Goal: Task Accomplishment & Management: Use online tool/utility

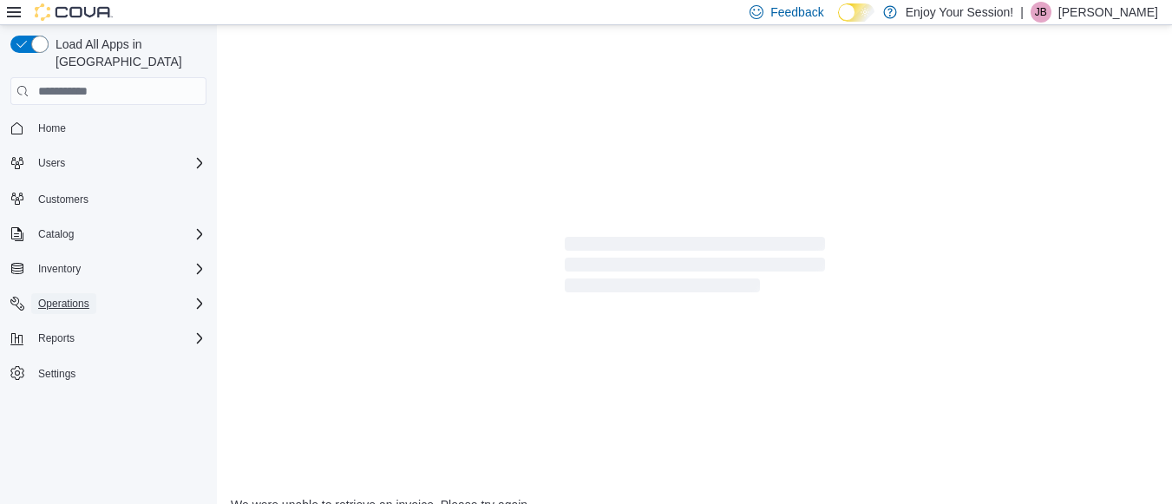
click at [80, 297] on span "Operations" at bounding box center [63, 304] width 51 height 14
click at [104, 318] on span "Cash Management" at bounding box center [75, 328] width 88 height 21
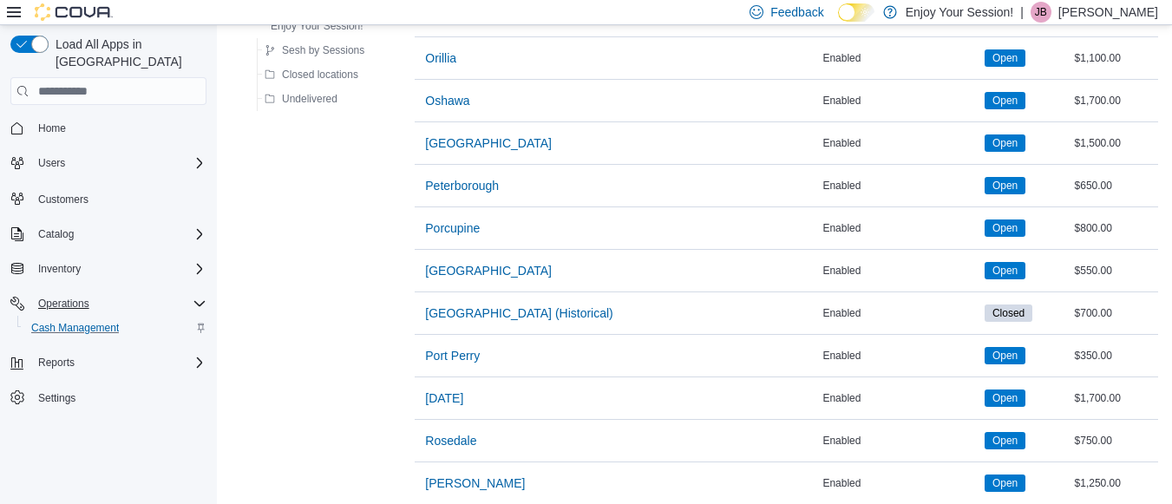
scroll to position [1705, 0]
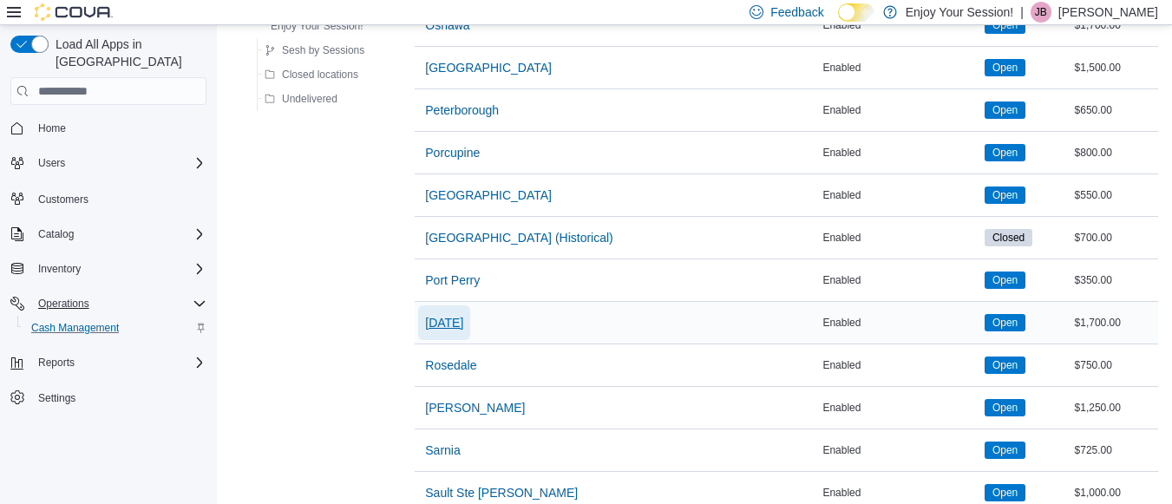
click at [432, 318] on span "[DATE]" at bounding box center [444, 322] width 38 height 17
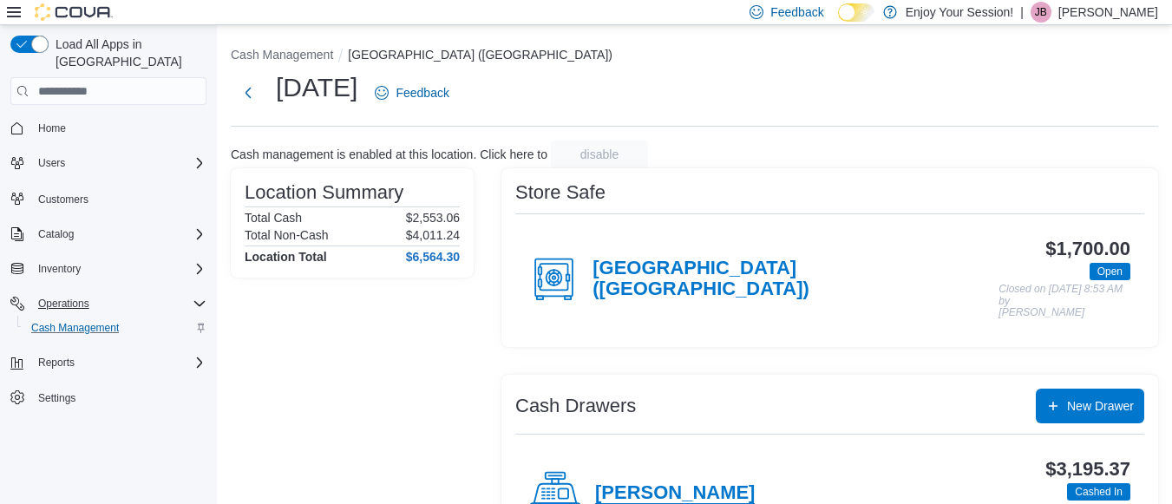
click at [620, 482] on h4 "[PERSON_NAME]" at bounding box center [675, 493] width 160 height 23
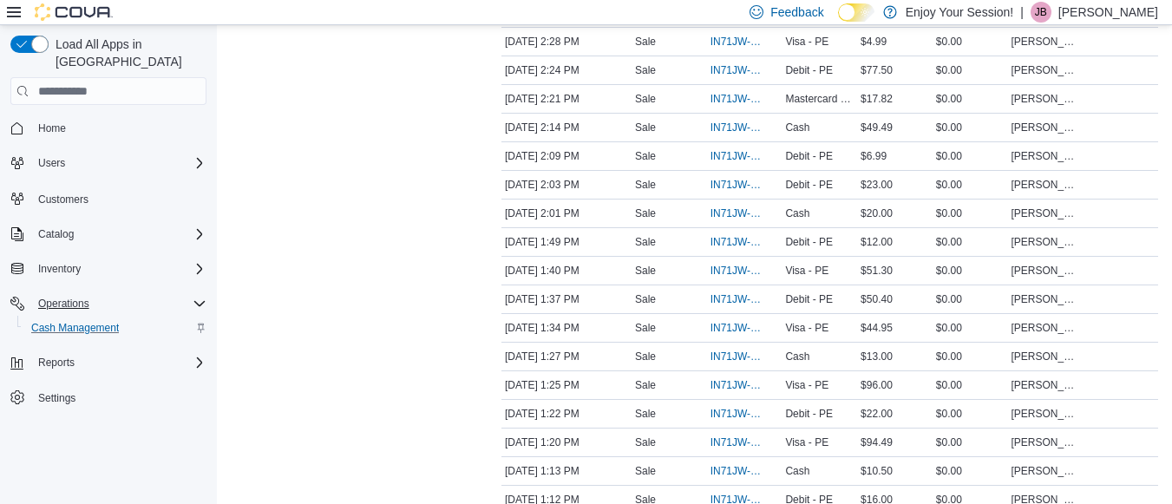
scroll to position [848, 0]
click at [736, 157] on span "IN71JW-7657352" at bounding box center [736, 157] width 51 height 14
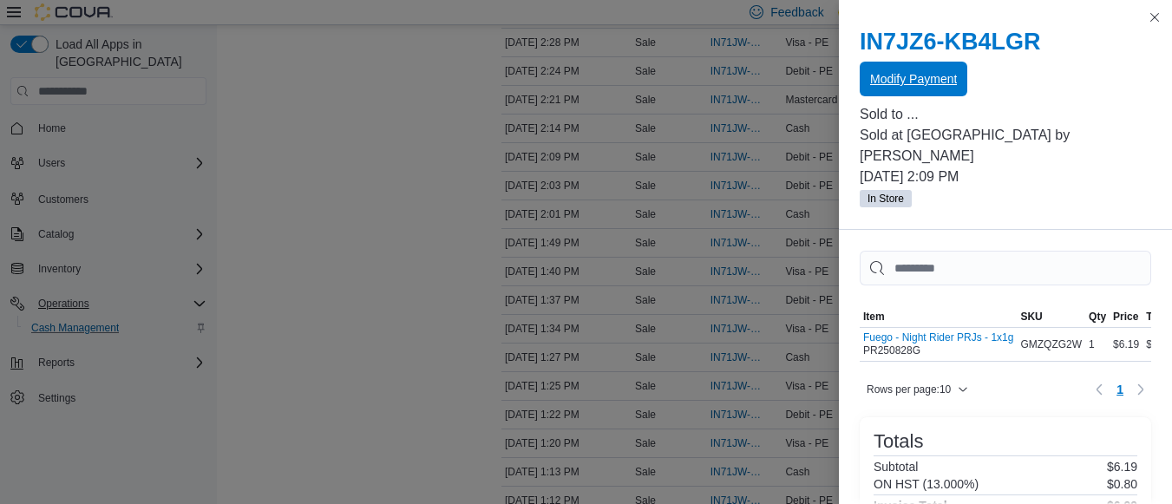
click at [921, 67] on span "Modify Payment" at bounding box center [913, 79] width 87 height 35
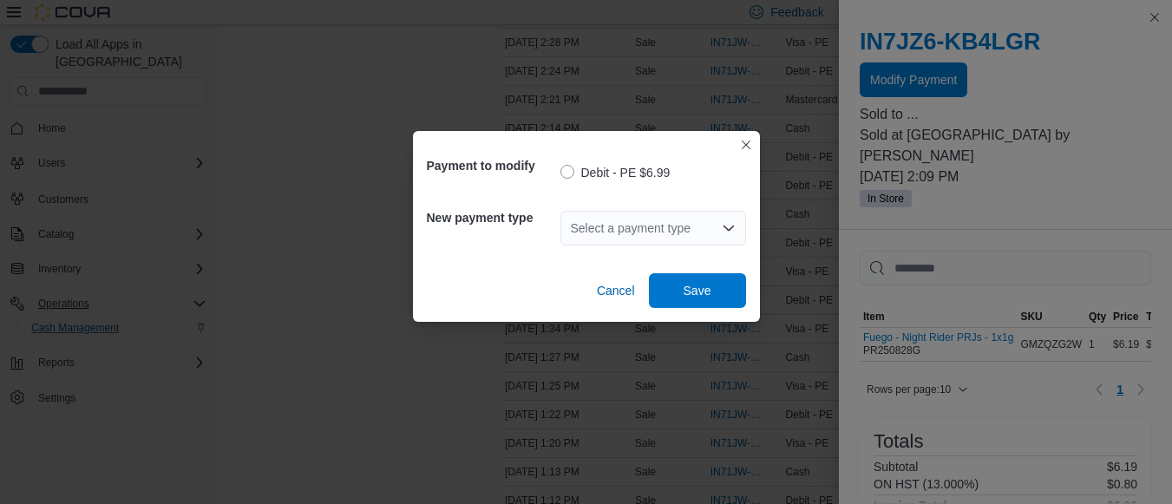
click at [625, 229] on div "Select a payment type" at bounding box center [653, 228] width 186 height 35
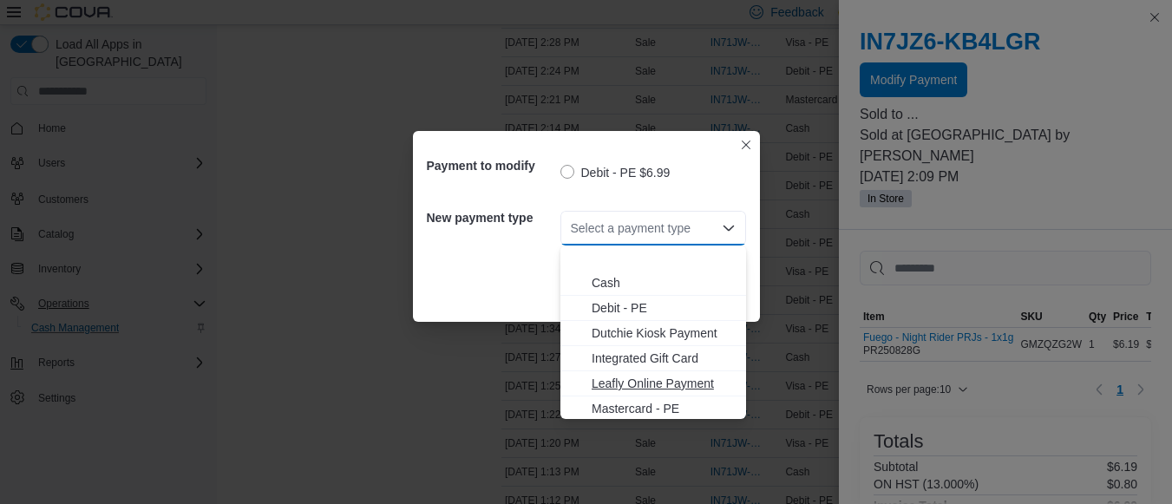
scroll to position [53, 0]
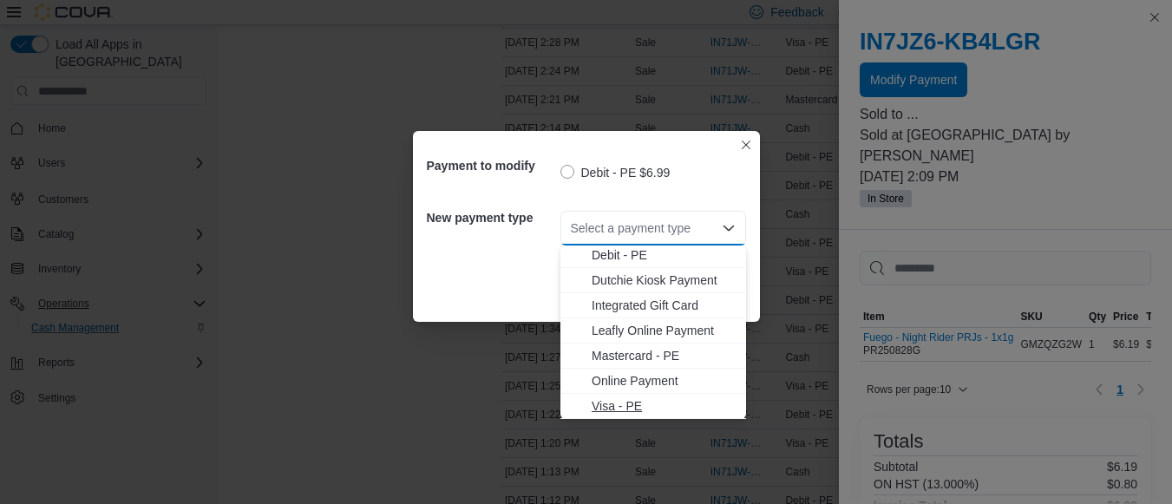
click at [610, 405] on span "Visa - PE" at bounding box center [664, 405] width 144 height 17
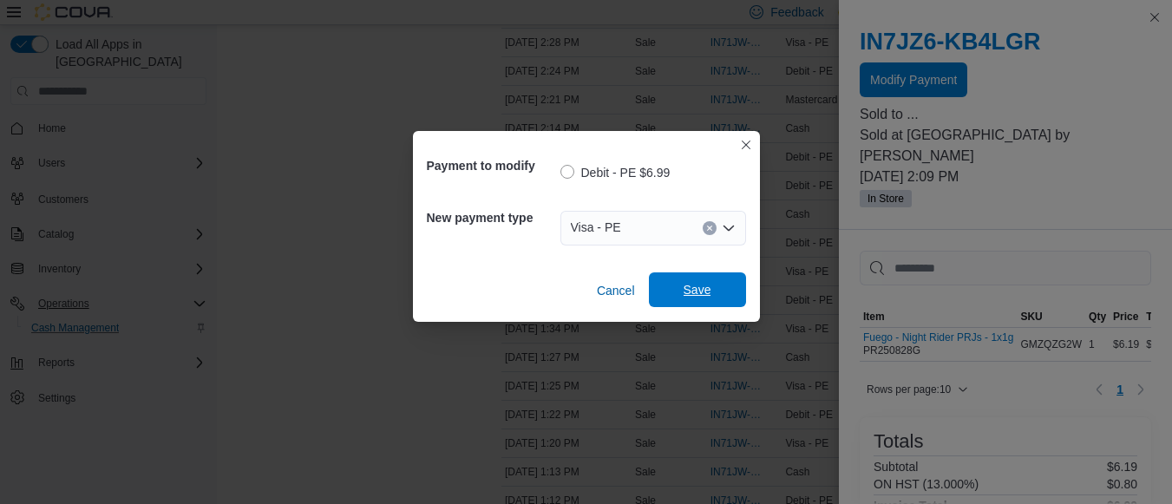
click at [693, 297] on span "Save" at bounding box center [698, 289] width 28 height 17
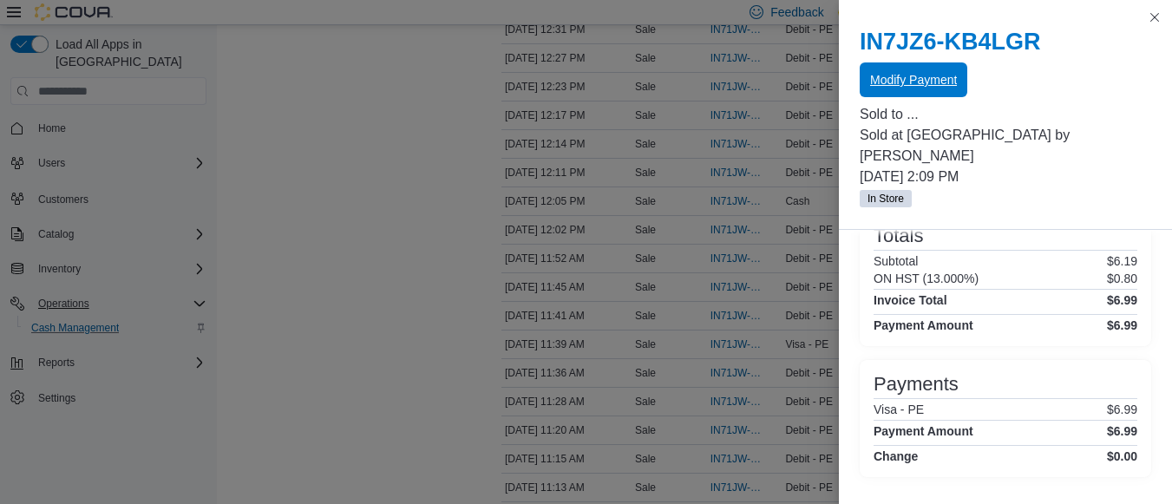
scroll to position [1557, 0]
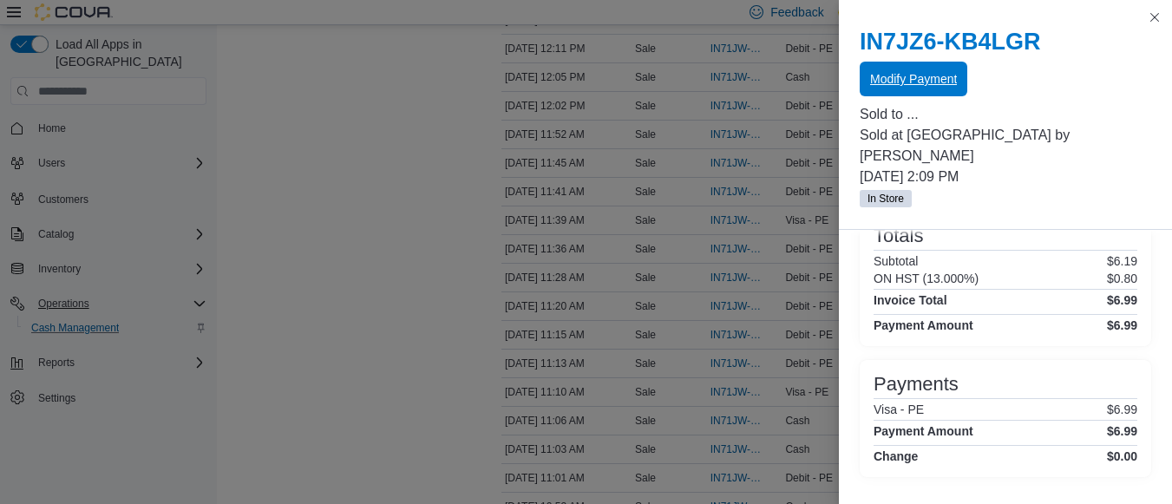
click at [939, 75] on span "Modify Payment" at bounding box center [913, 78] width 87 height 17
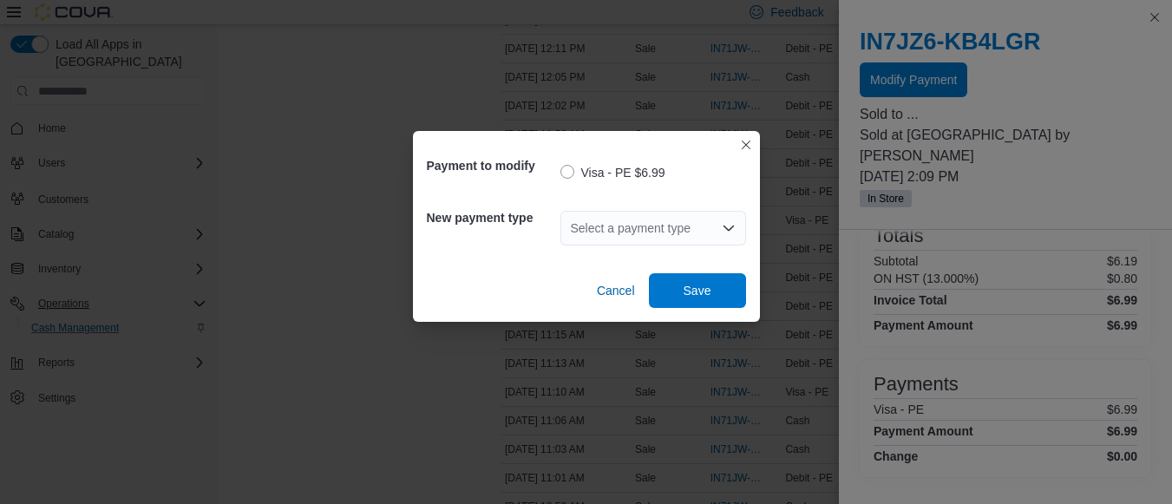
click at [1054, 97] on div "Payment to modify Visa - PE $6.99 New payment type Select a payment type Cancel…" at bounding box center [586, 252] width 1172 height 504
drag, startPoint x: 607, startPoint y: 291, endPoint x: 1131, endPoint y: 29, distance: 585.5
click at [1131, 29] on div "Payment to modify Visa - PE $6.99 New payment type Select a payment type Cancel…" at bounding box center [586, 252] width 1172 height 504
click at [1155, 24] on div "Payment to modify Visa - PE $6.99 New payment type Select a payment type Cancel…" at bounding box center [586, 252] width 1172 height 504
click at [601, 290] on span "Cancel" at bounding box center [616, 290] width 38 height 17
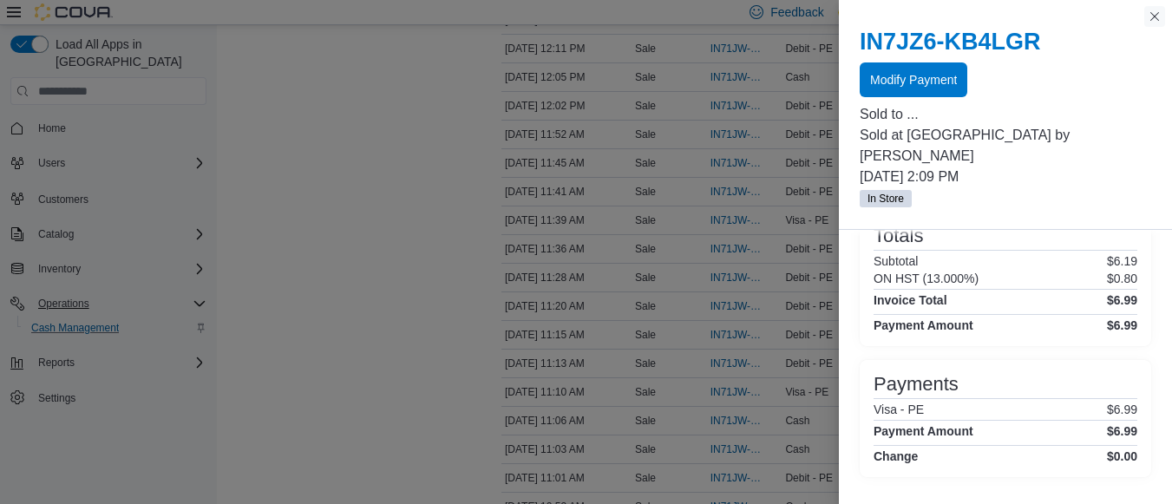
click at [1157, 10] on button "Close this dialog" at bounding box center [1154, 16] width 21 height 21
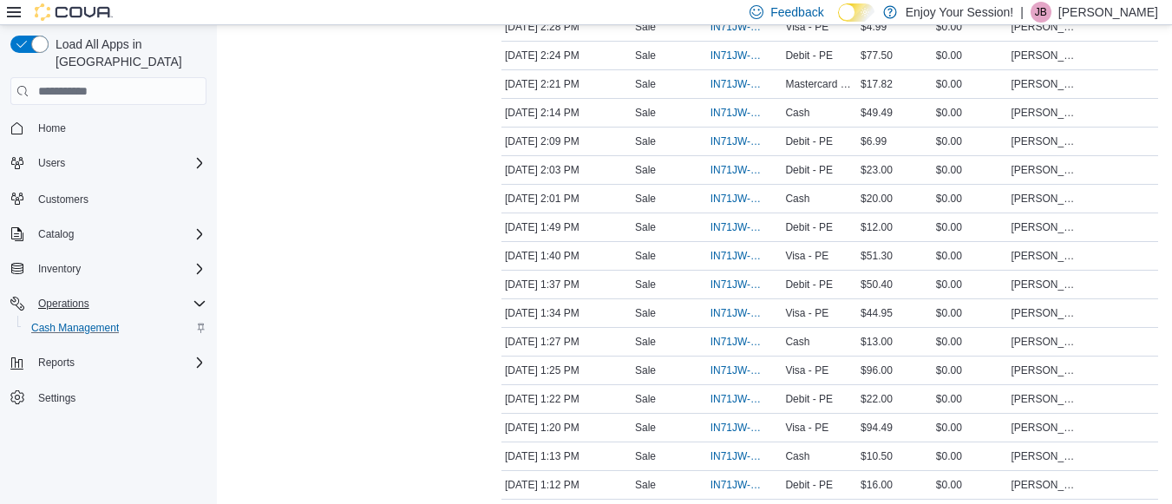
scroll to position [862, 0]
click at [747, 174] on span "IN71JW-7657304" at bounding box center [736, 172] width 51 height 14
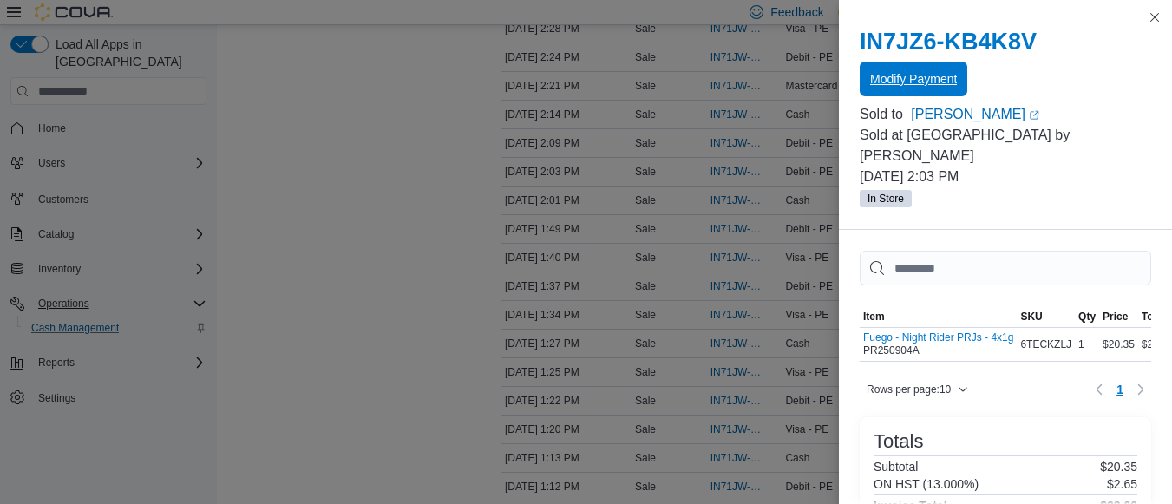
click at [945, 74] on span "Modify Payment" at bounding box center [913, 78] width 87 height 17
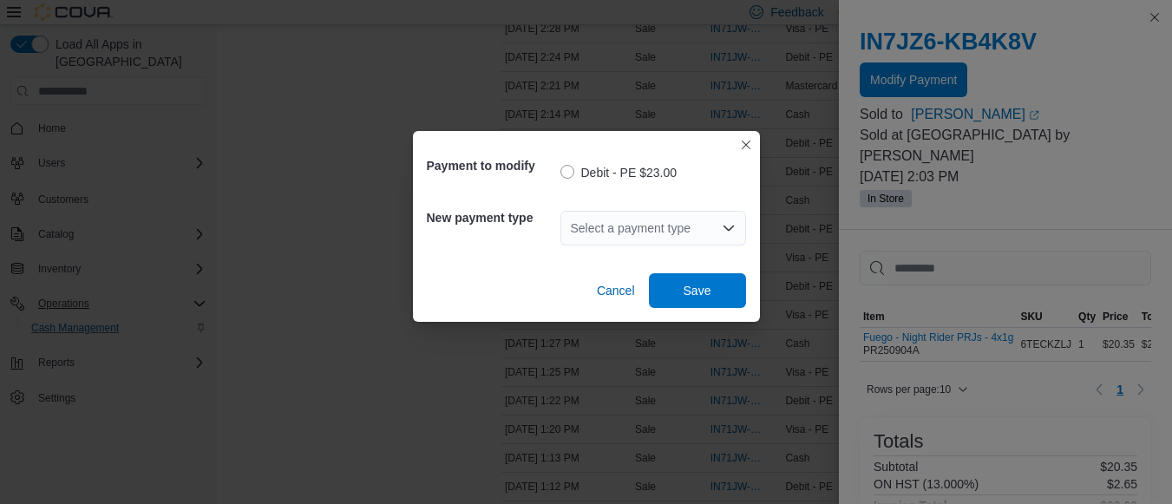
click at [621, 220] on div "Select a payment type" at bounding box center [653, 228] width 186 height 35
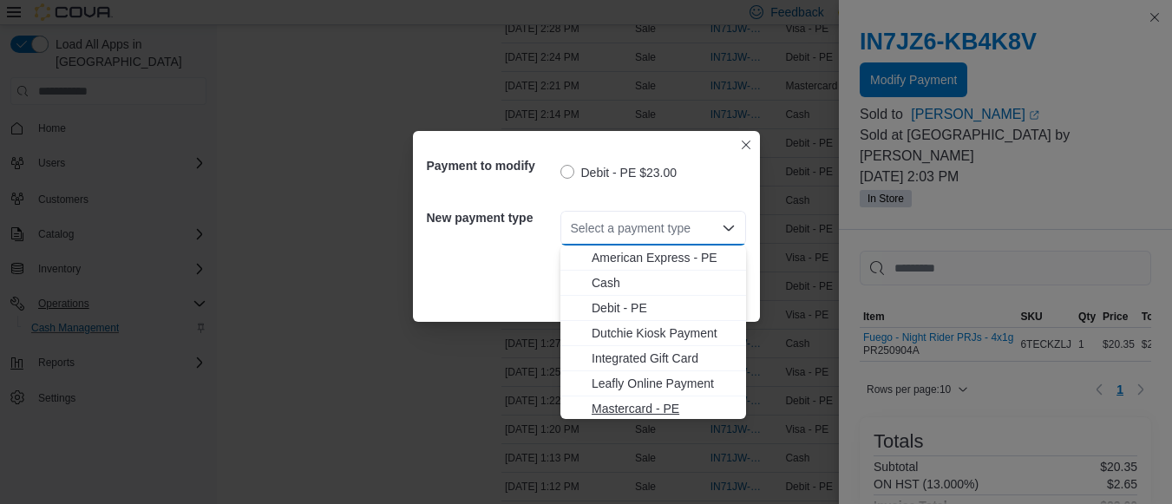
click at [633, 405] on span "Mastercard - PE" at bounding box center [664, 408] width 144 height 17
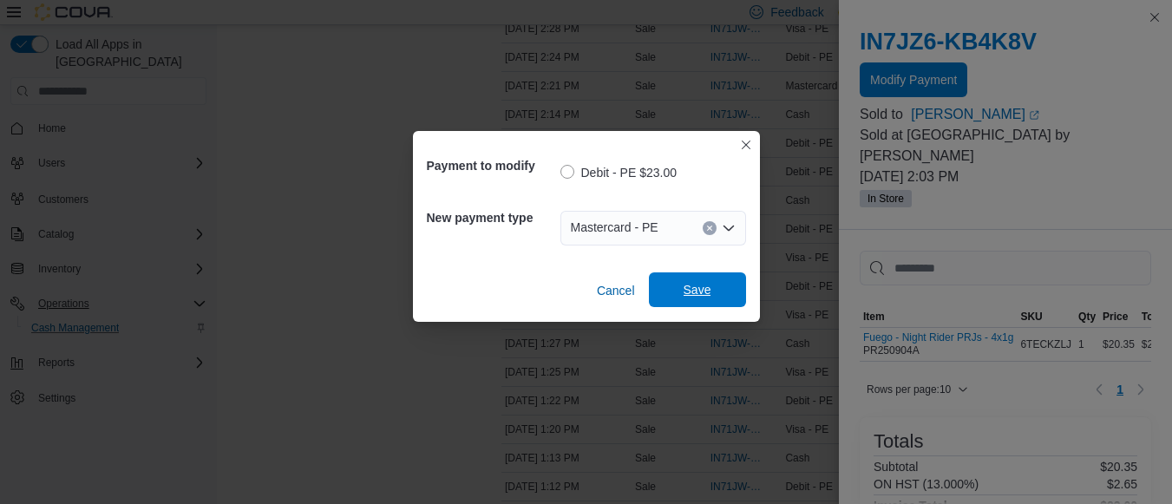
click at [708, 284] on span "Save" at bounding box center [698, 289] width 28 height 17
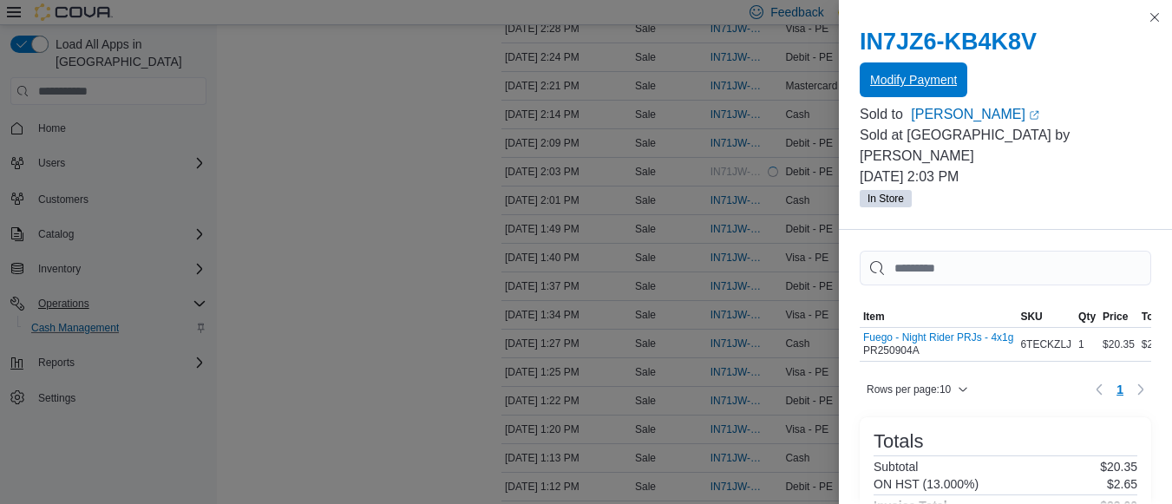
scroll to position [0, 0]
drag, startPoint x: 1154, startPoint y: 17, endPoint x: 745, endPoint y: 108, distance: 418.5
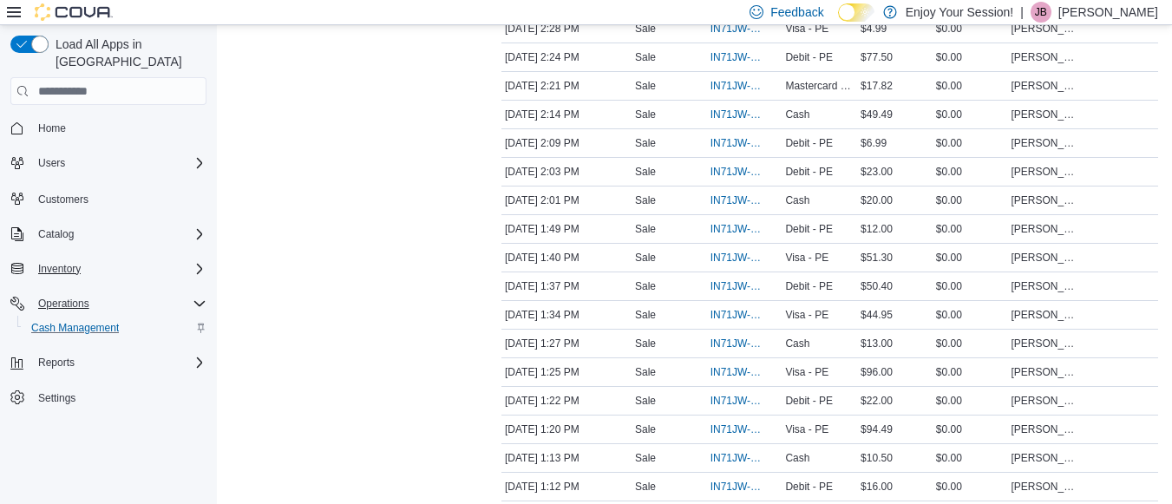
click at [90, 259] on div "Inventory" at bounding box center [118, 269] width 175 height 21
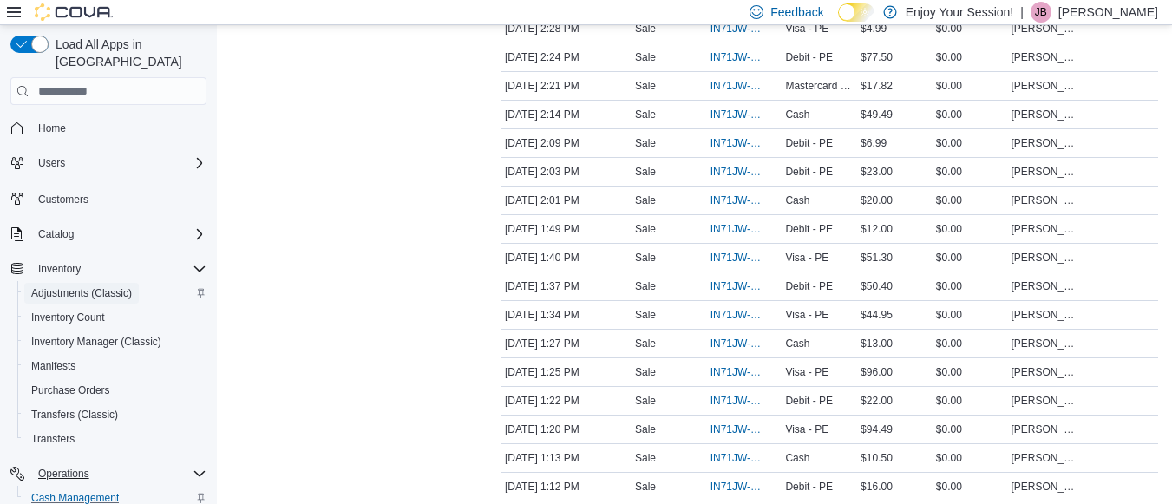
click at [85, 286] on span "Adjustments (Classic)" at bounding box center [81, 293] width 101 height 14
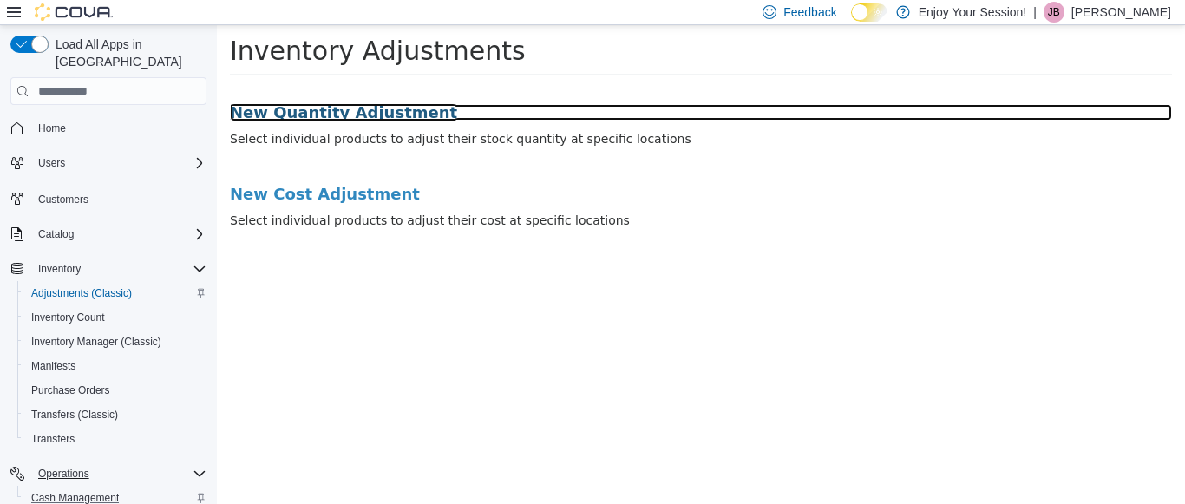
click at [337, 106] on h3 "New Quantity Adjustment" at bounding box center [701, 112] width 942 height 17
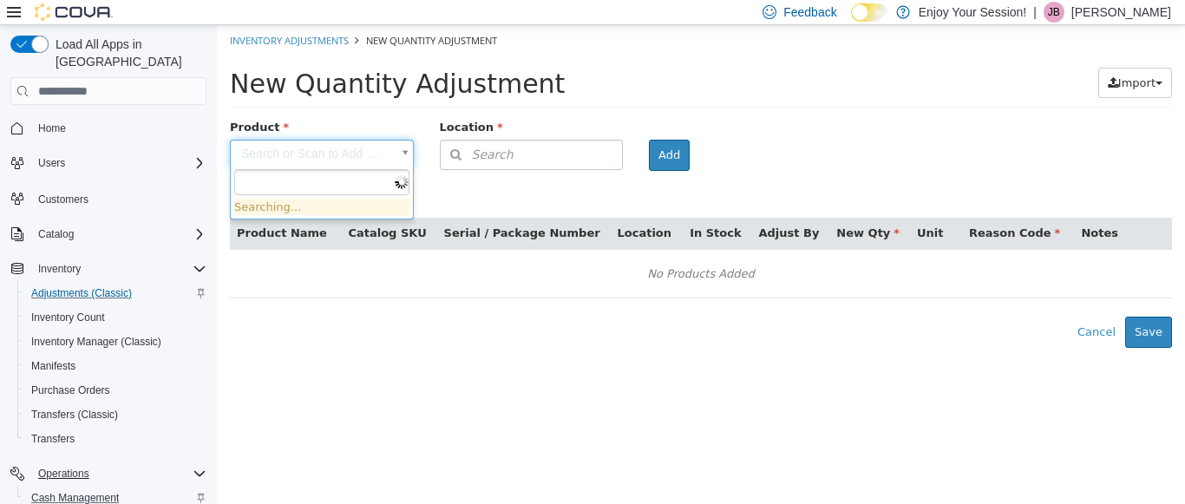
click at [324, 158] on body "× Inventory Adjustments New Quantity Adjustment New Quantity Adjustment Import …" at bounding box center [701, 186] width 968 height 323
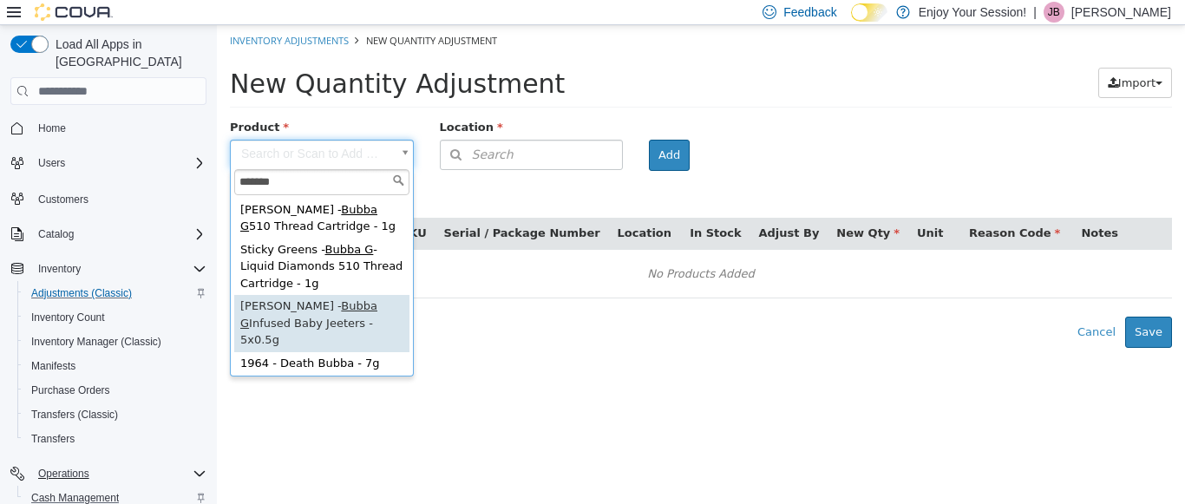
type input "*******"
type input "**********"
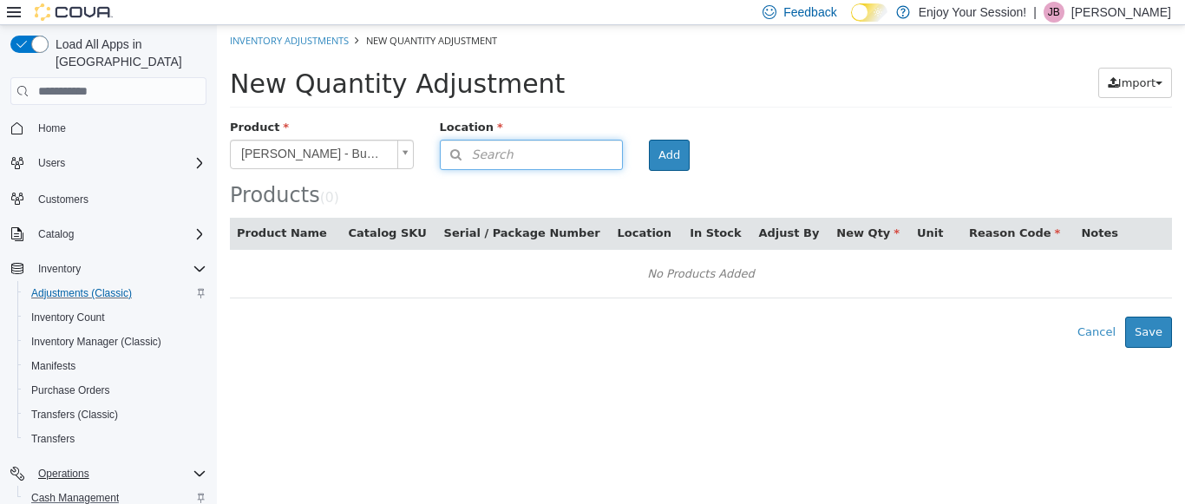
click at [483, 154] on span "Search" at bounding box center [477, 155] width 73 height 18
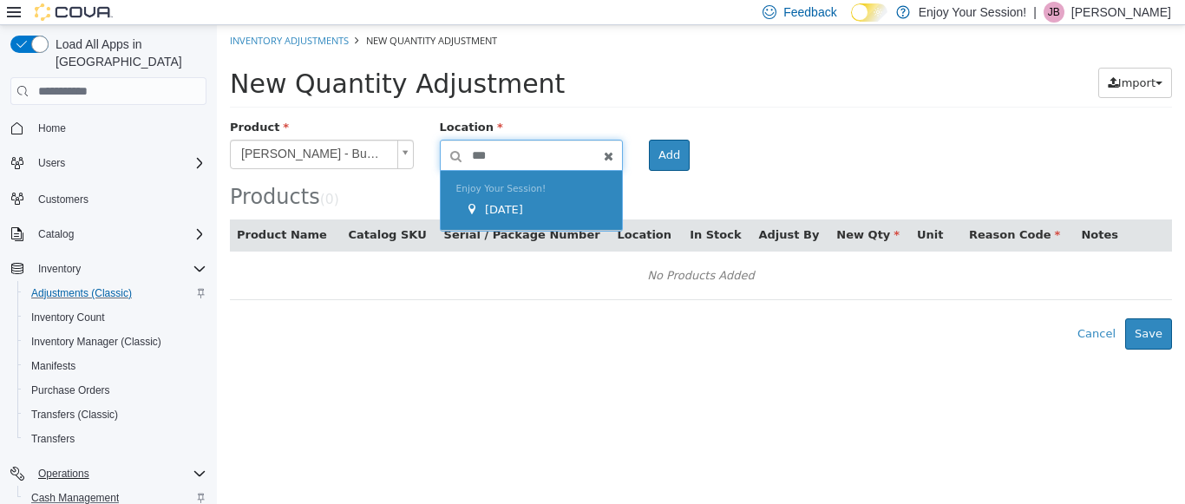
type input "***"
click at [502, 203] on span "[DATE]" at bounding box center [504, 209] width 38 height 13
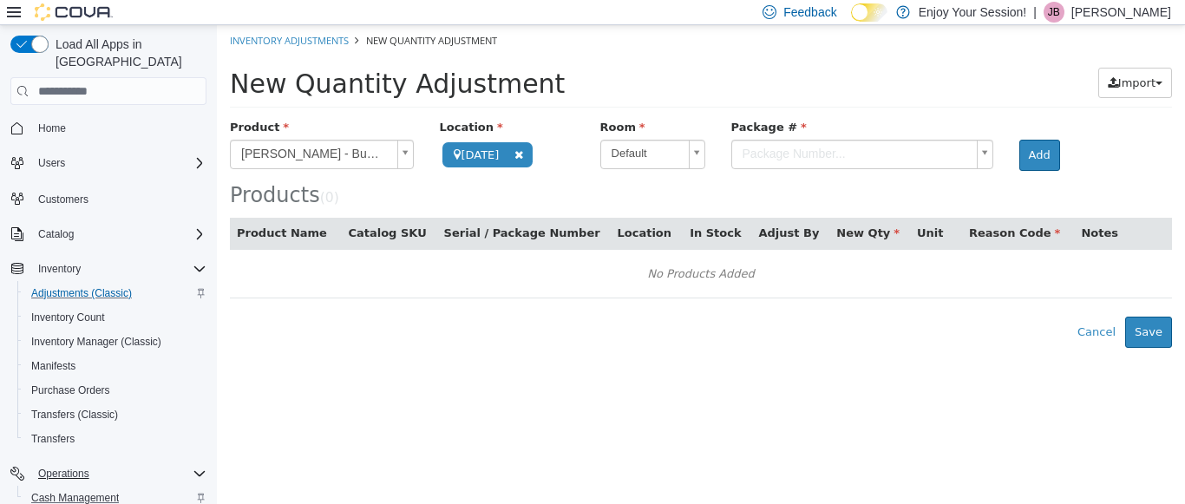
click at [771, 142] on body "**********" at bounding box center [701, 186] width 968 height 323
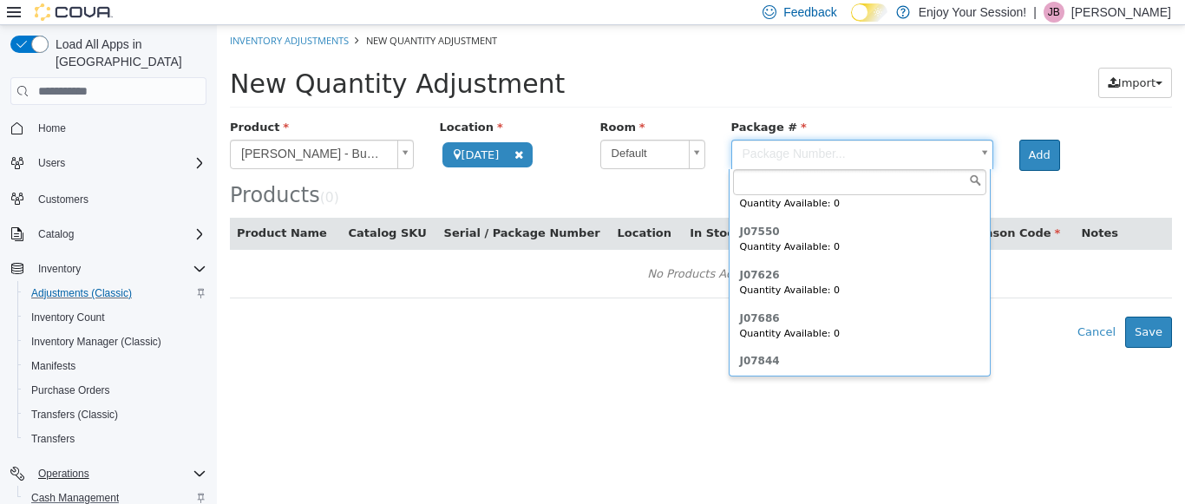
scroll to position [905, 0]
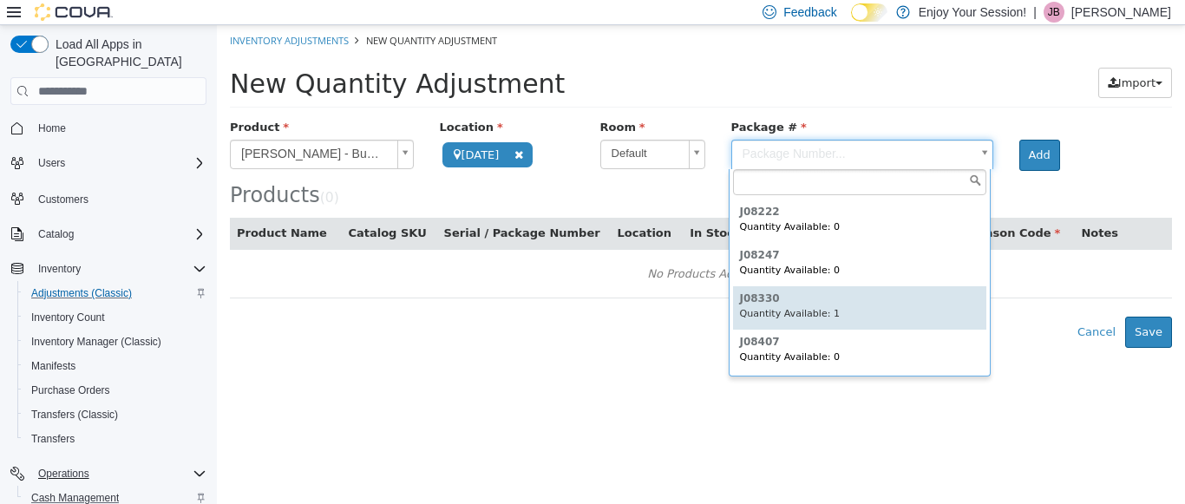
type input "******"
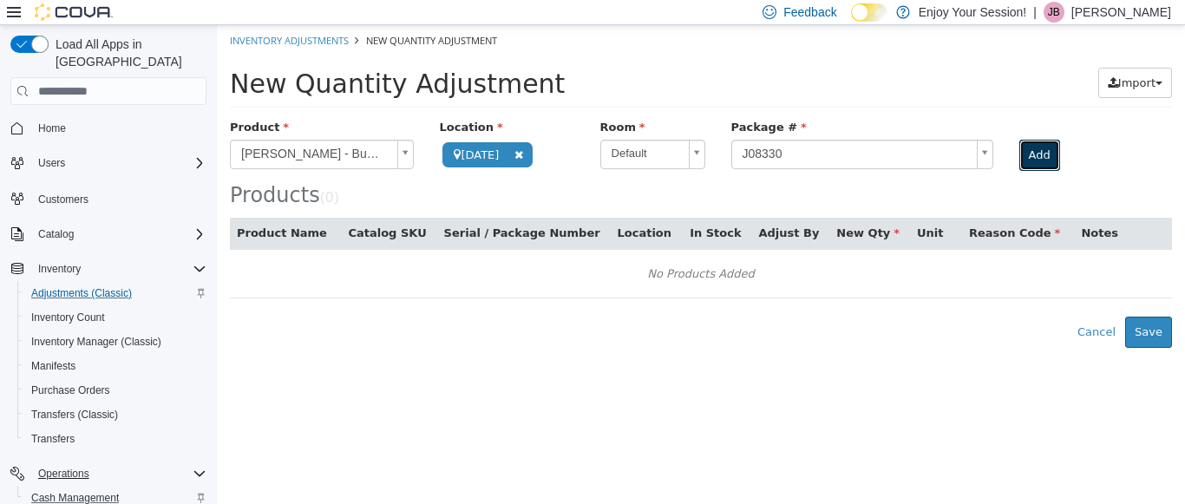
click at [1039, 150] on button "Add" at bounding box center [1039, 155] width 41 height 31
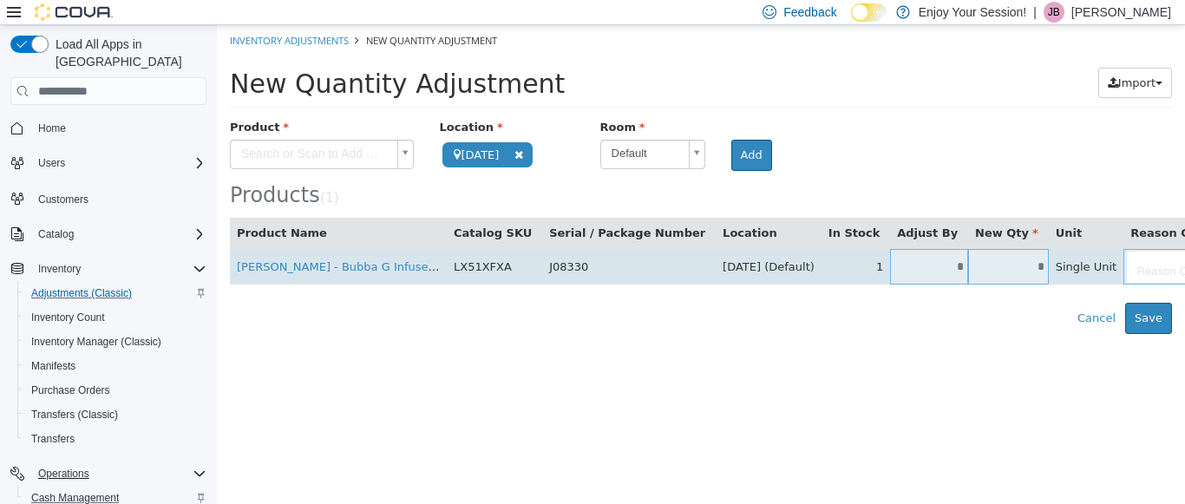
click at [890, 260] on input "*" at bounding box center [929, 266] width 78 height 13
type input "**"
type input "*"
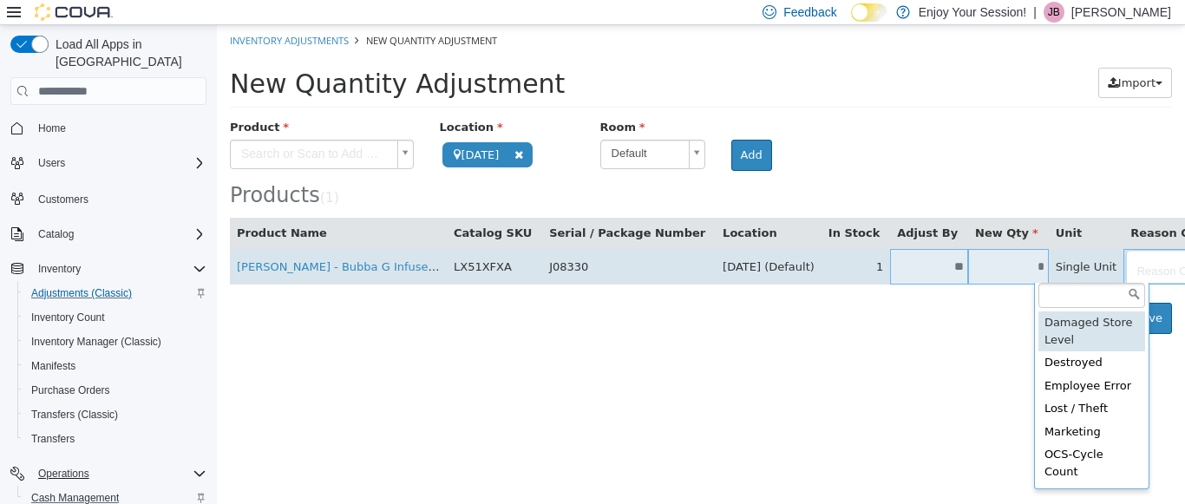
click at [1061, 265] on body "**********" at bounding box center [701, 179] width 968 height 309
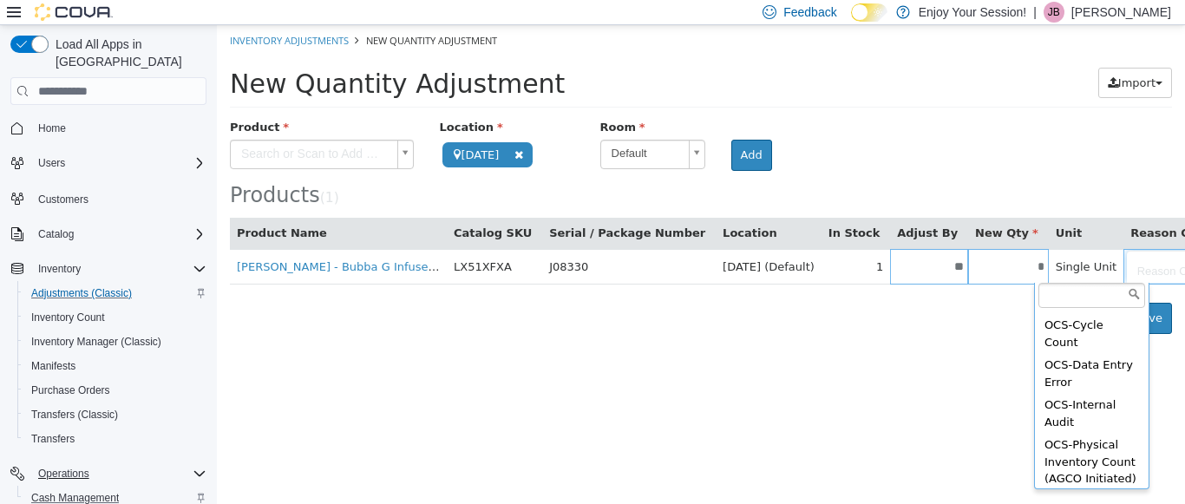
scroll to position [130, 0]
type input "**********"
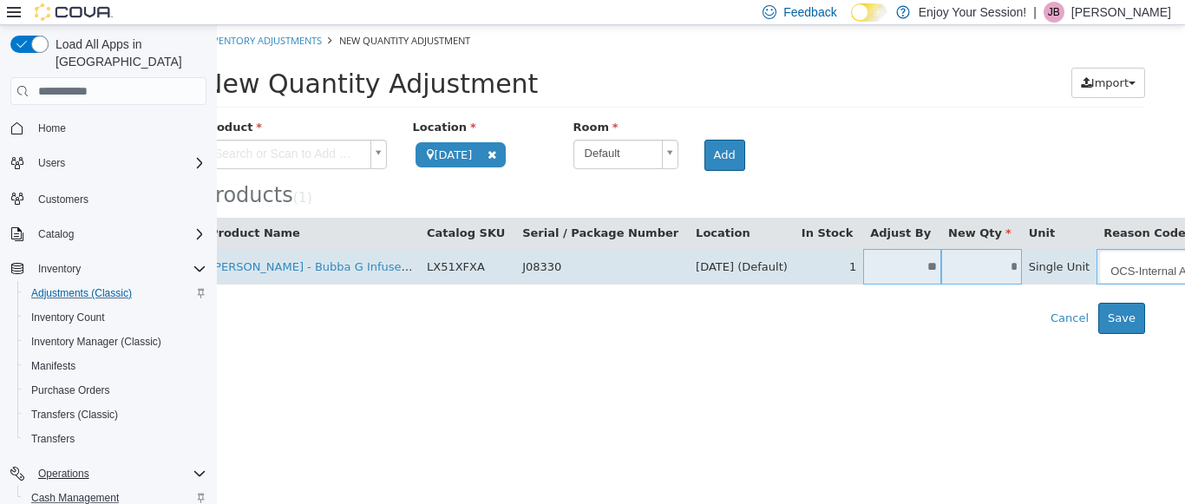
scroll to position [0, 102]
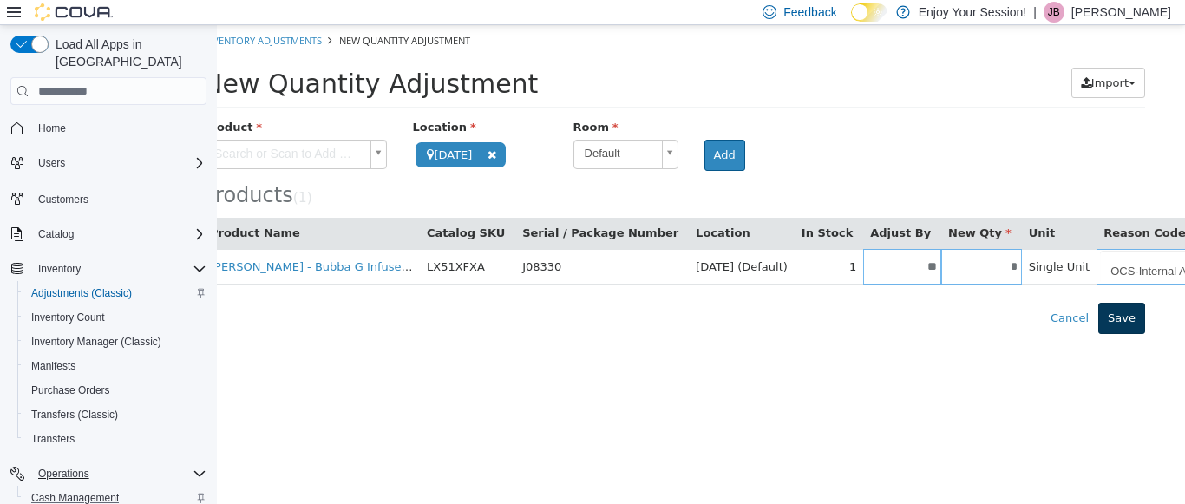
type input "**********"
click at [1125, 315] on button "Save" at bounding box center [1121, 318] width 47 height 31
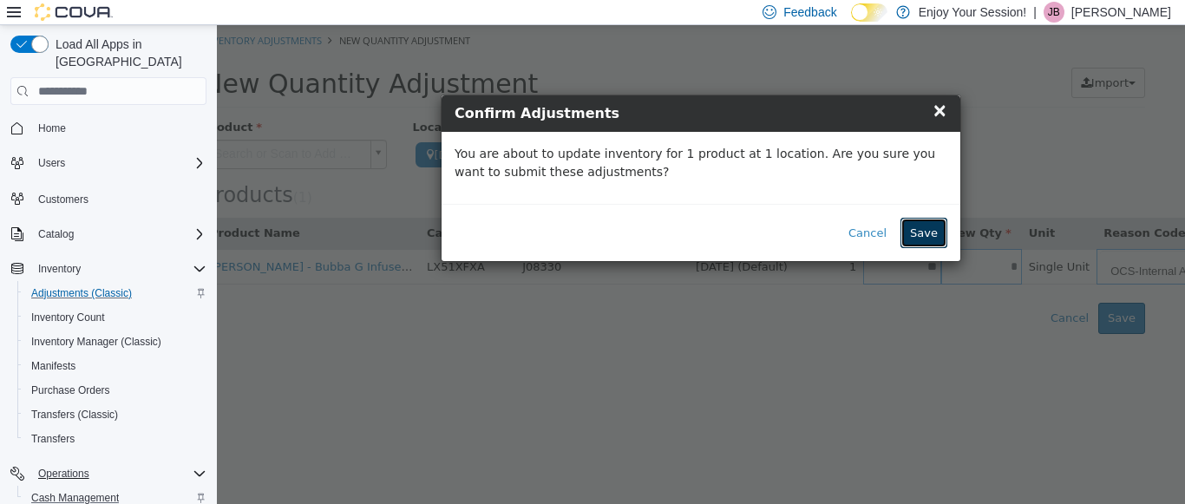
click at [928, 246] on button "Save" at bounding box center [924, 233] width 47 height 31
